Goal: Communication & Community: Answer question/provide support

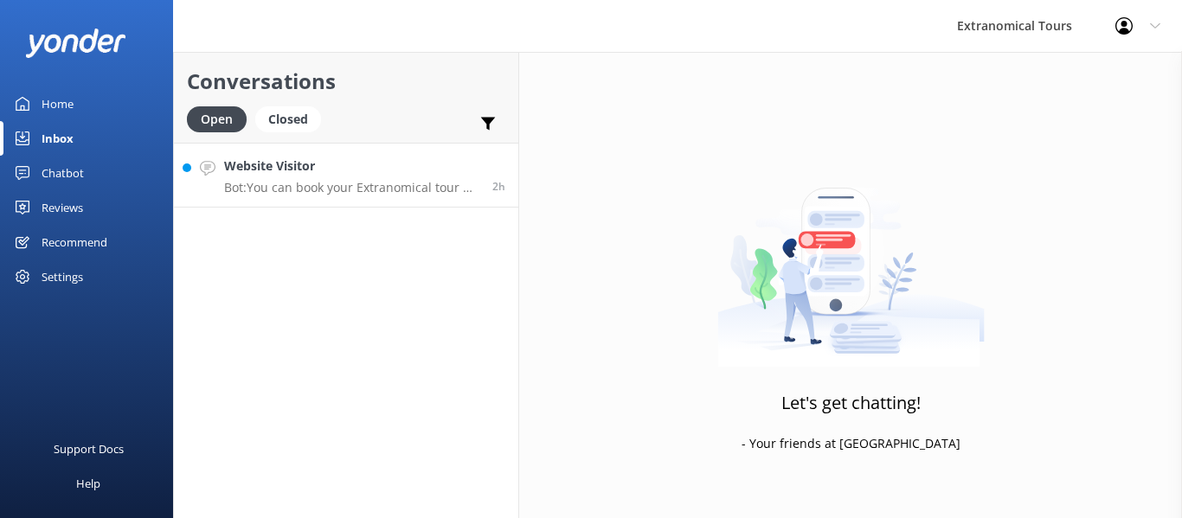
click at [277, 186] on p "Bot: You can book your Extranomical tour by checking live availability and rese…" at bounding box center [351, 188] width 255 height 16
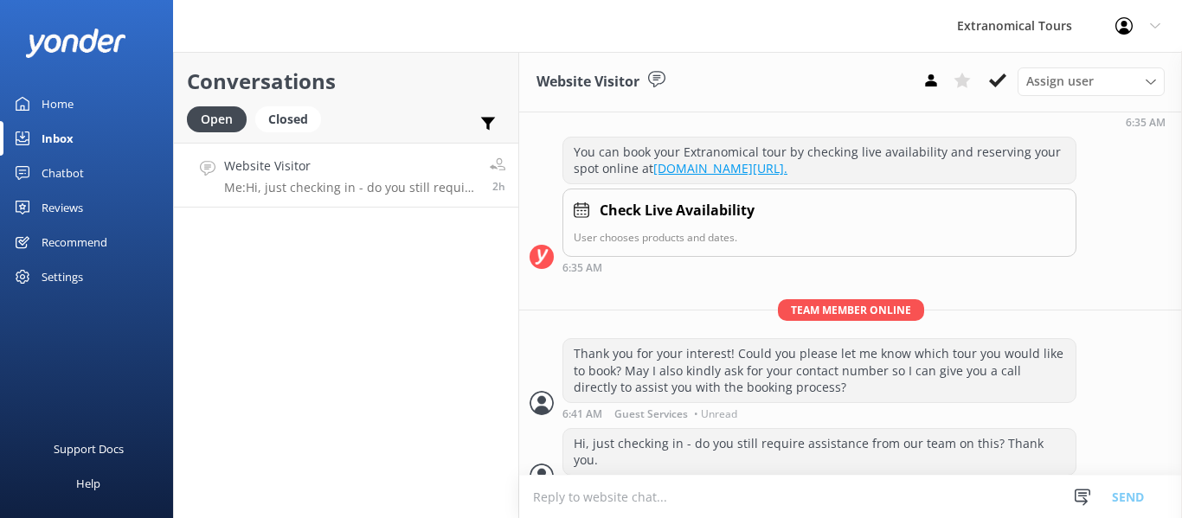
scroll to position [257, 0]
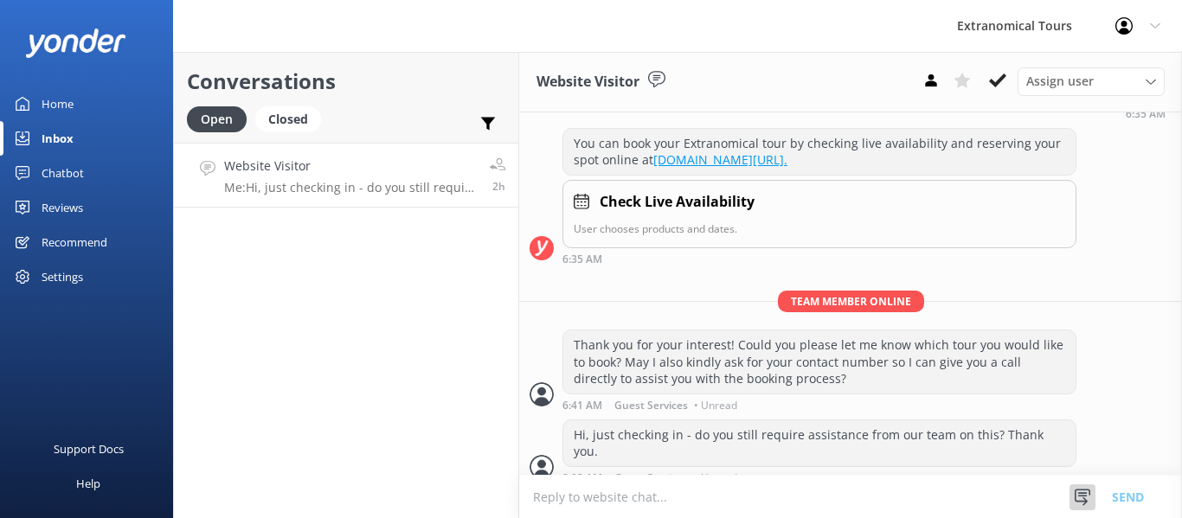
click at [1087, 497] on icon at bounding box center [1082, 497] width 17 height 17
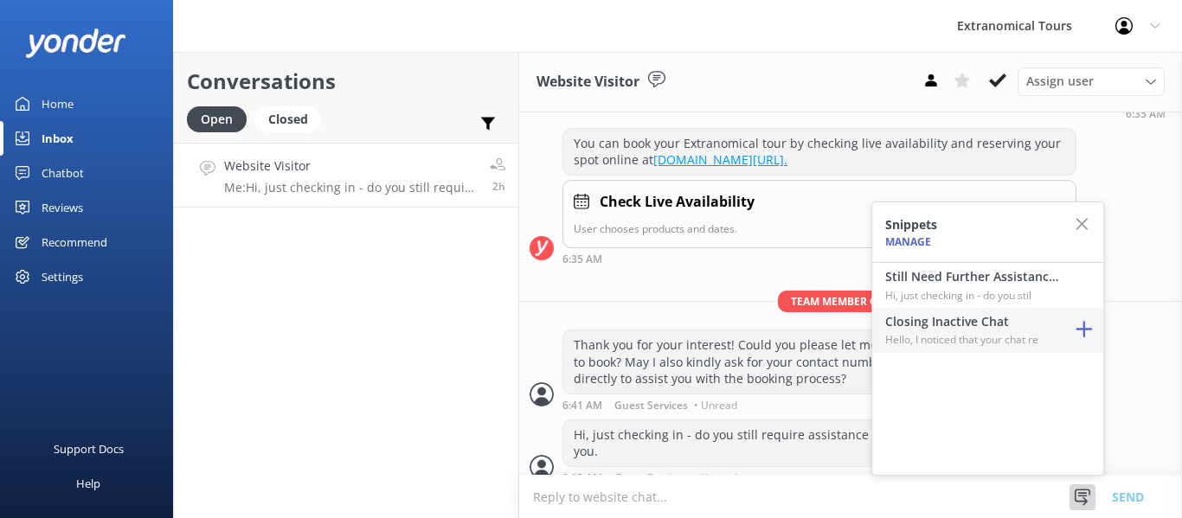
click at [999, 344] on p "Hello, I noticed that your chat re" at bounding box center [971, 339] width 173 height 16
type textarea "Hello, I noticed that your chat remains open, but inactive. I will close this l…"
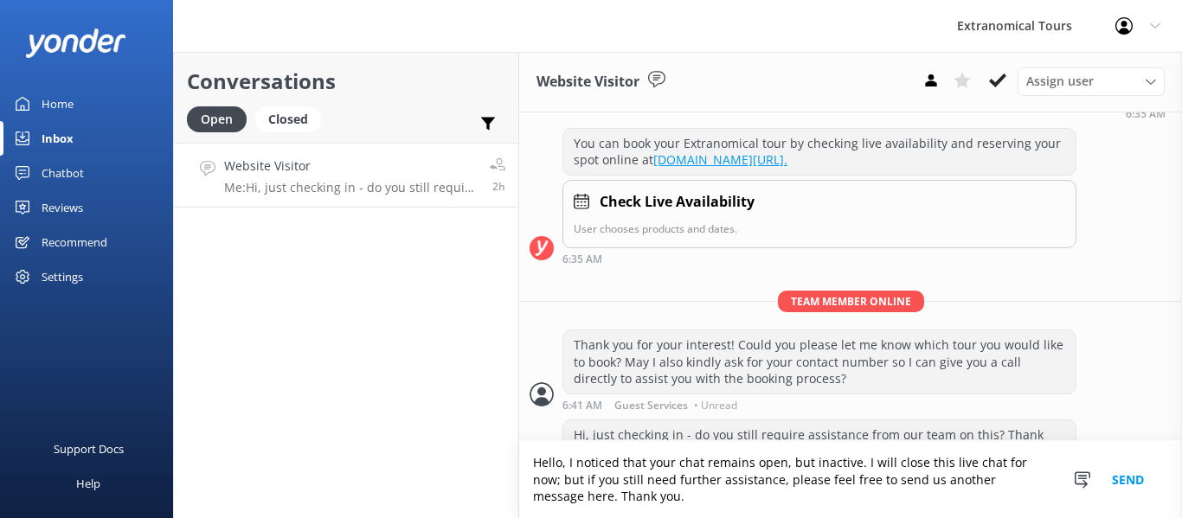
click at [1132, 485] on button "Send" at bounding box center [1127, 479] width 65 height 77
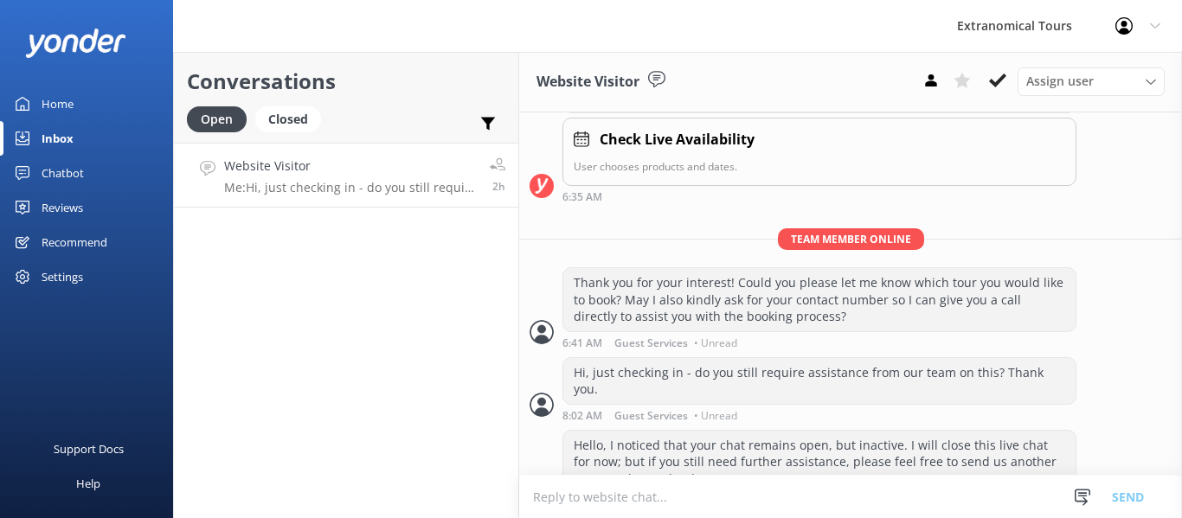
scroll to position [347, 0]
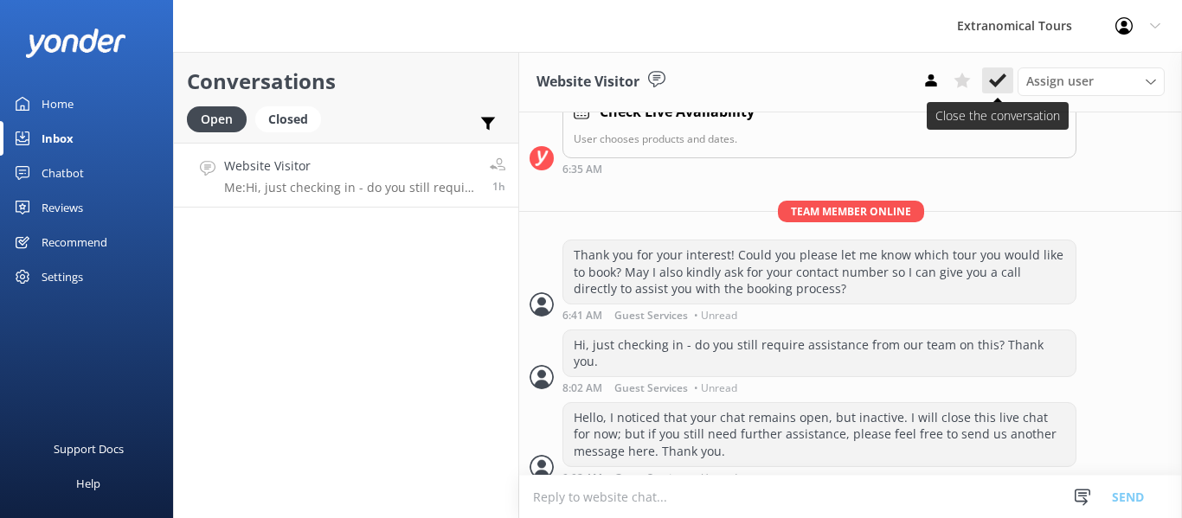
click at [998, 76] on icon at bounding box center [997, 80] width 17 height 17
